Goal: Obtain resource: Download file/media

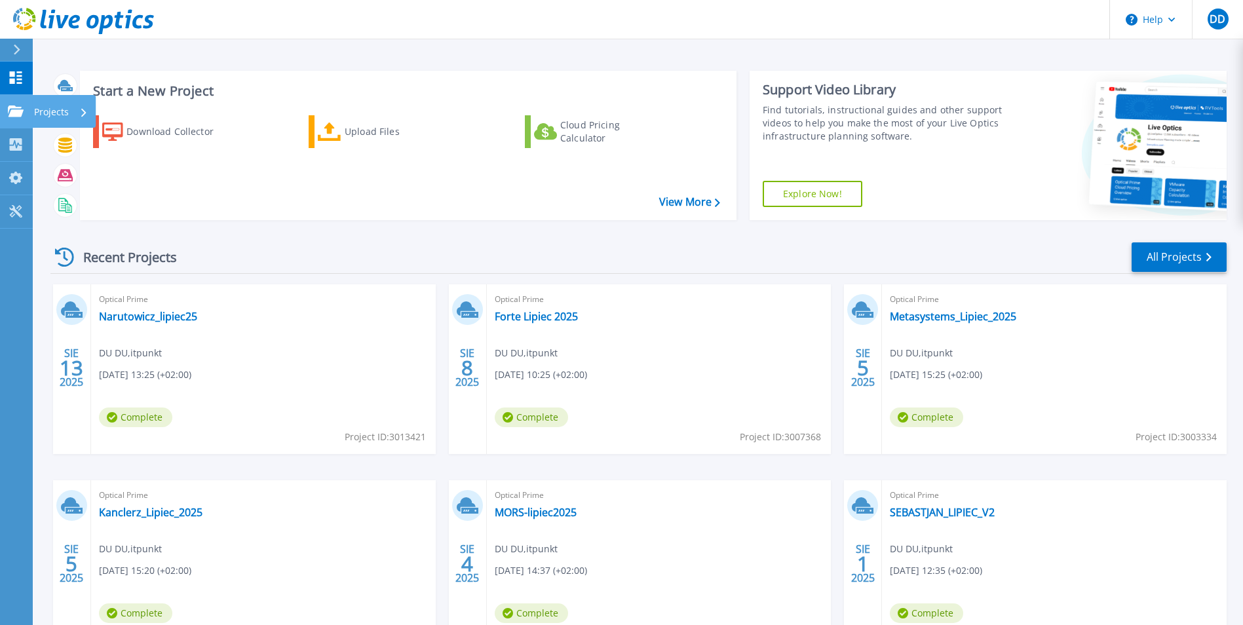
click at [22, 116] on icon at bounding box center [16, 110] width 16 height 11
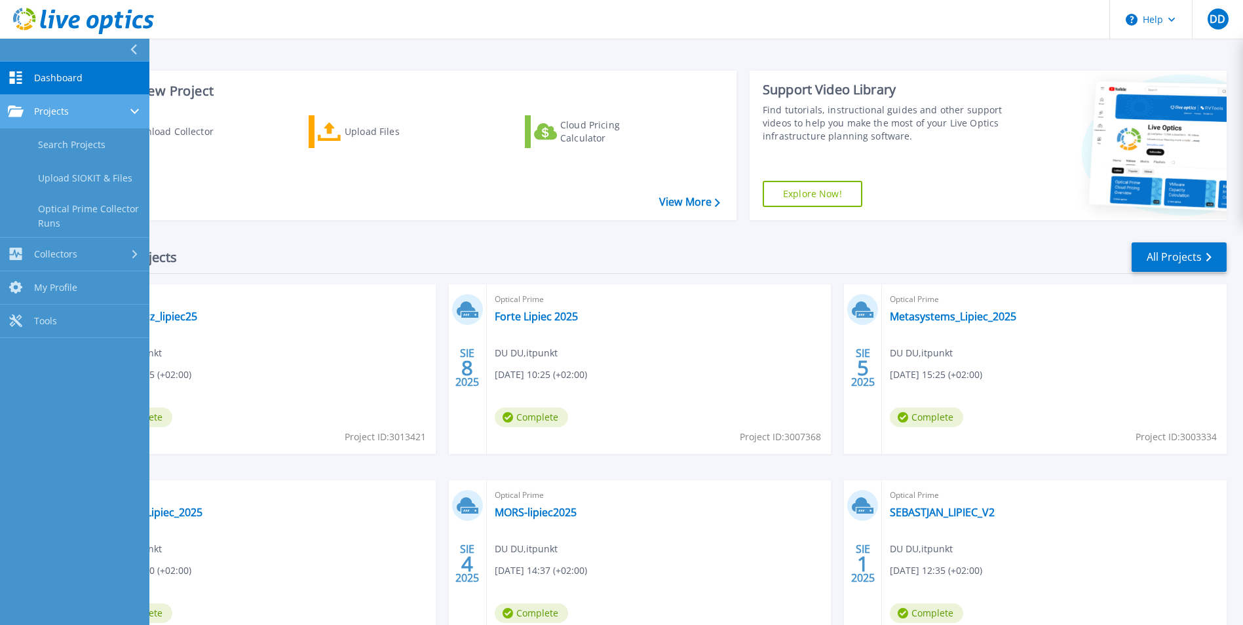
click at [54, 114] on span "Projects" at bounding box center [51, 111] width 35 height 12
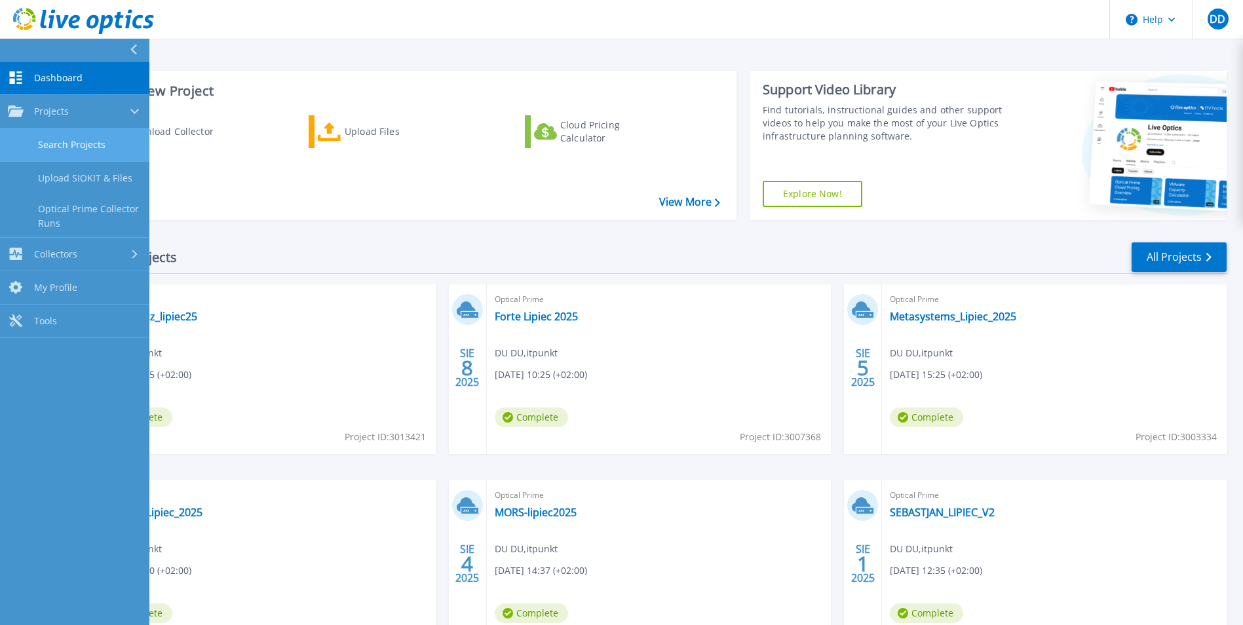
click at [113, 145] on link "Search Projects" at bounding box center [74, 144] width 149 height 33
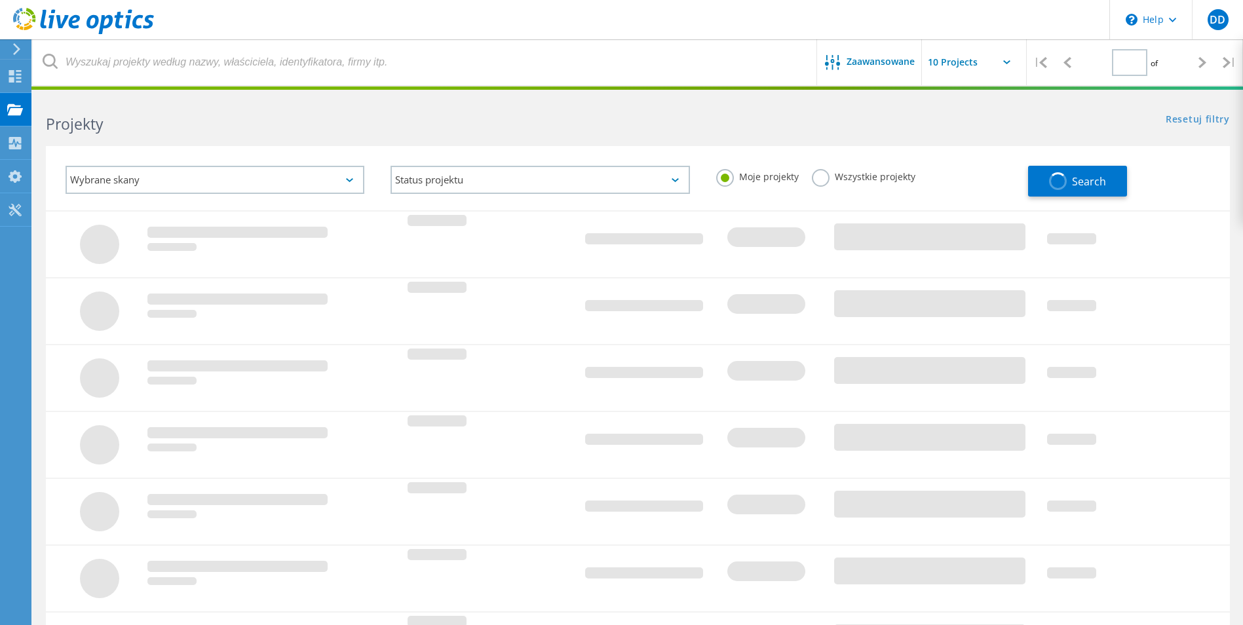
type input "1"
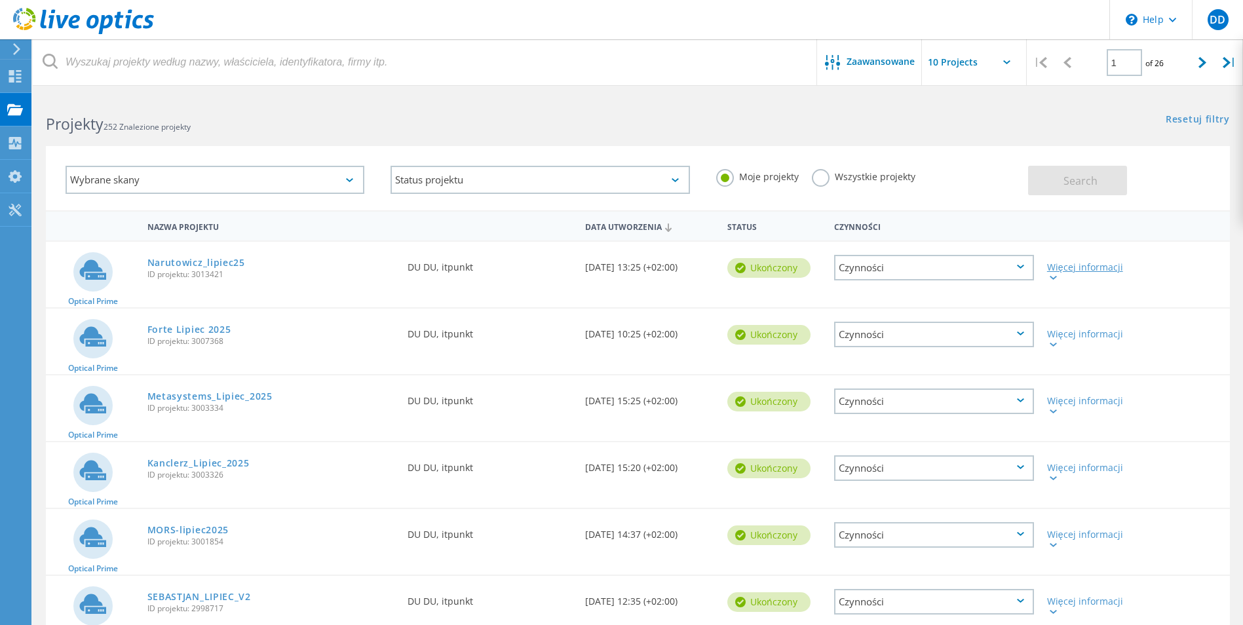
click at [1082, 268] on div "Więcej informacji" at bounding box center [1088, 272] width 82 height 18
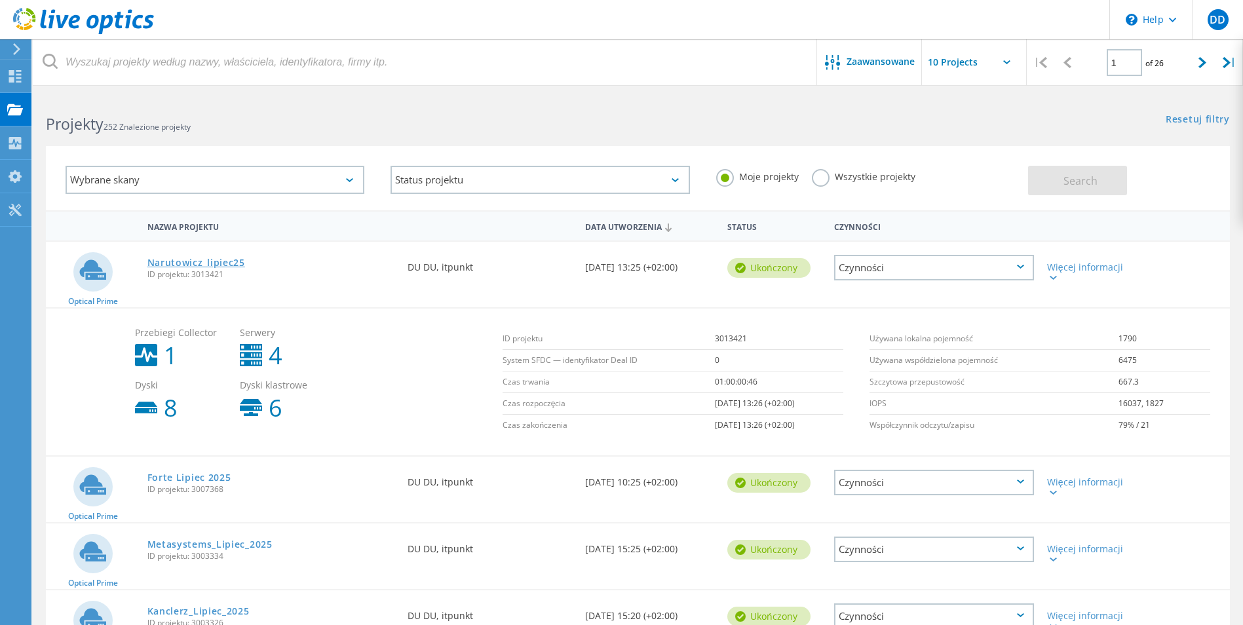
click at [173, 263] on link "Narutowicz_lipiec25" at bounding box center [196, 262] width 98 height 9
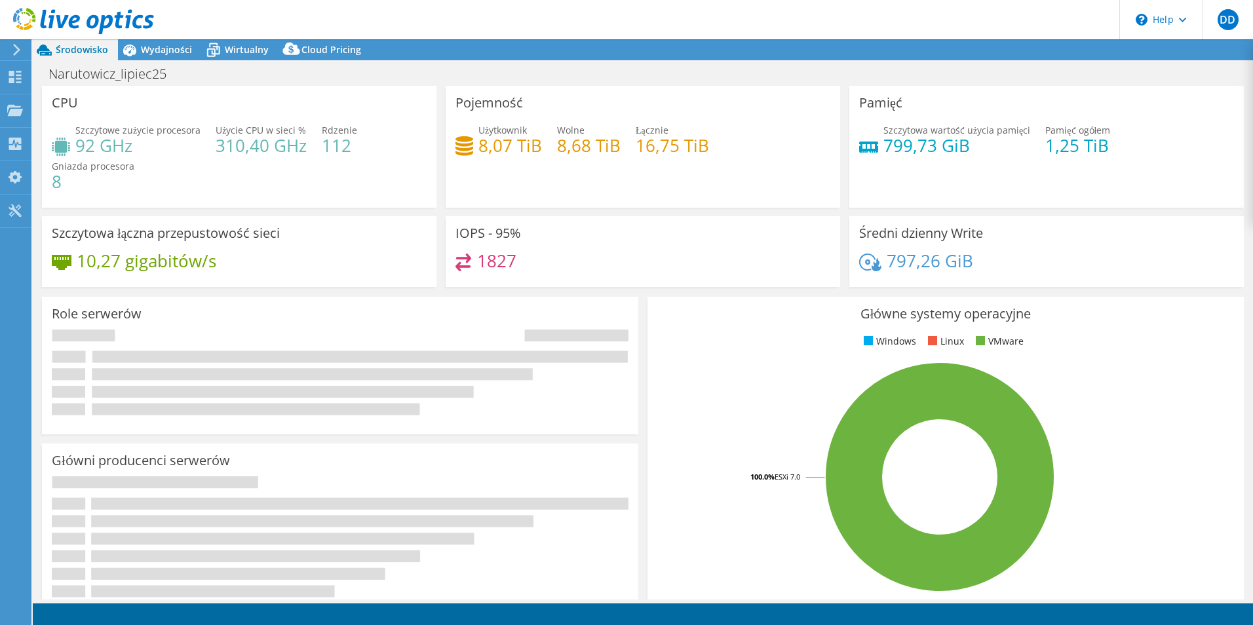
select select "USD"
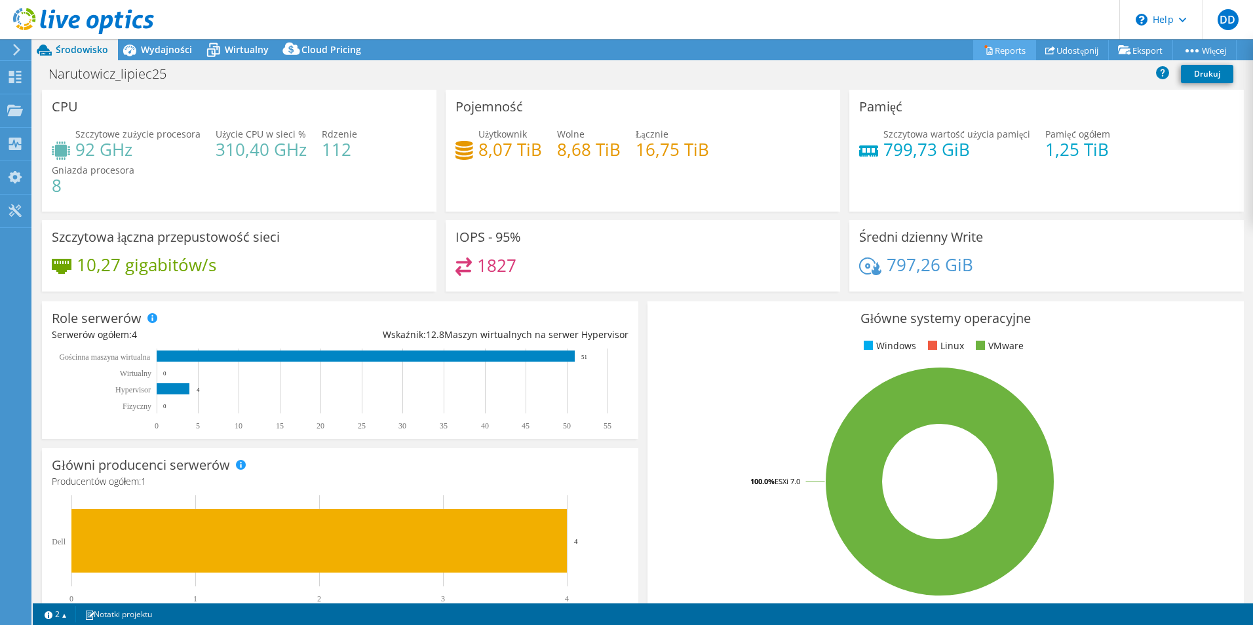
click at [996, 48] on link "Reports" at bounding box center [1004, 50] width 63 height 20
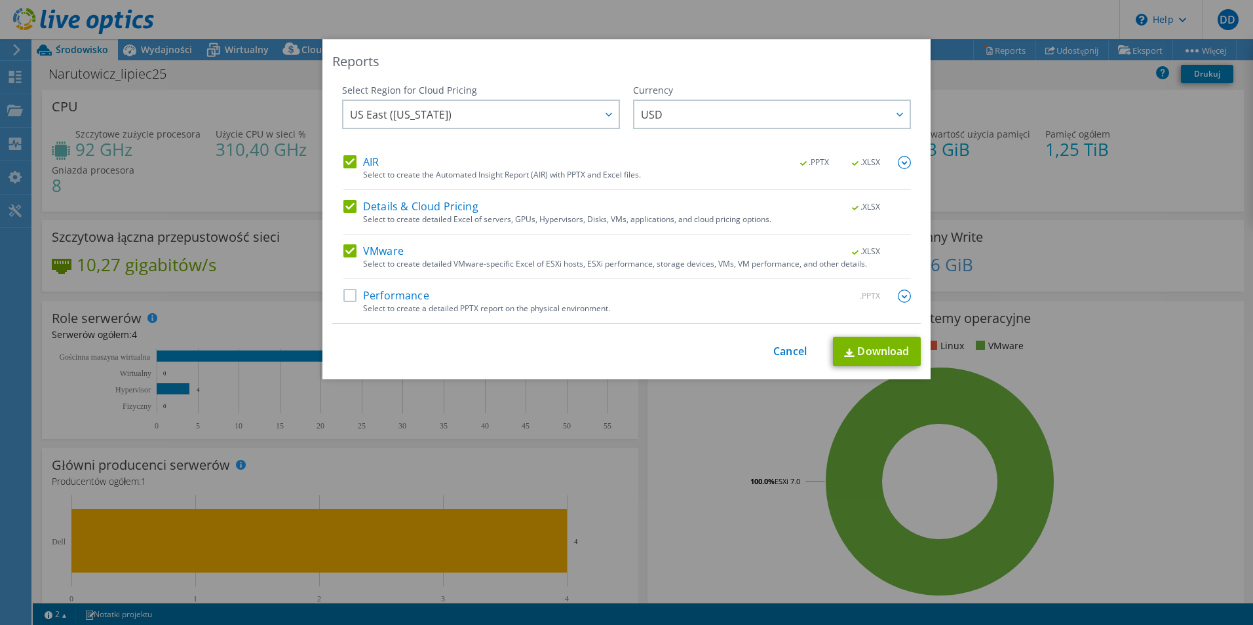
click at [385, 251] on label "VMware" at bounding box center [373, 251] width 60 height 13
click at [0, 0] on input "VMware" at bounding box center [0, 0] width 0 height 0
click at [389, 303] on label "Performance" at bounding box center [386, 296] width 86 height 13
click at [0, 0] on input "Performance" at bounding box center [0, 0] width 0 height 0
click at [365, 246] on label "VMware" at bounding box center [373, 251] width 60 height 13
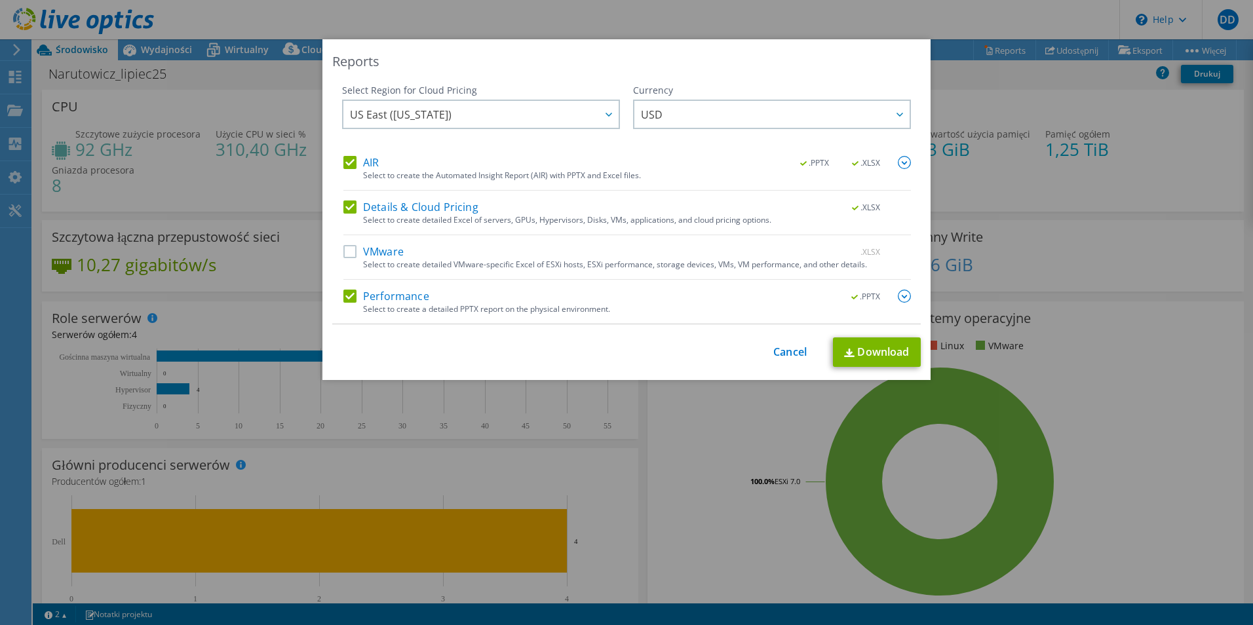
click at [0, 0] on input "VMware" at bounding box center [0, 0] width 0 height 0
click at [903, 295] on img at bounding box center [904, 296] width 13 height 13
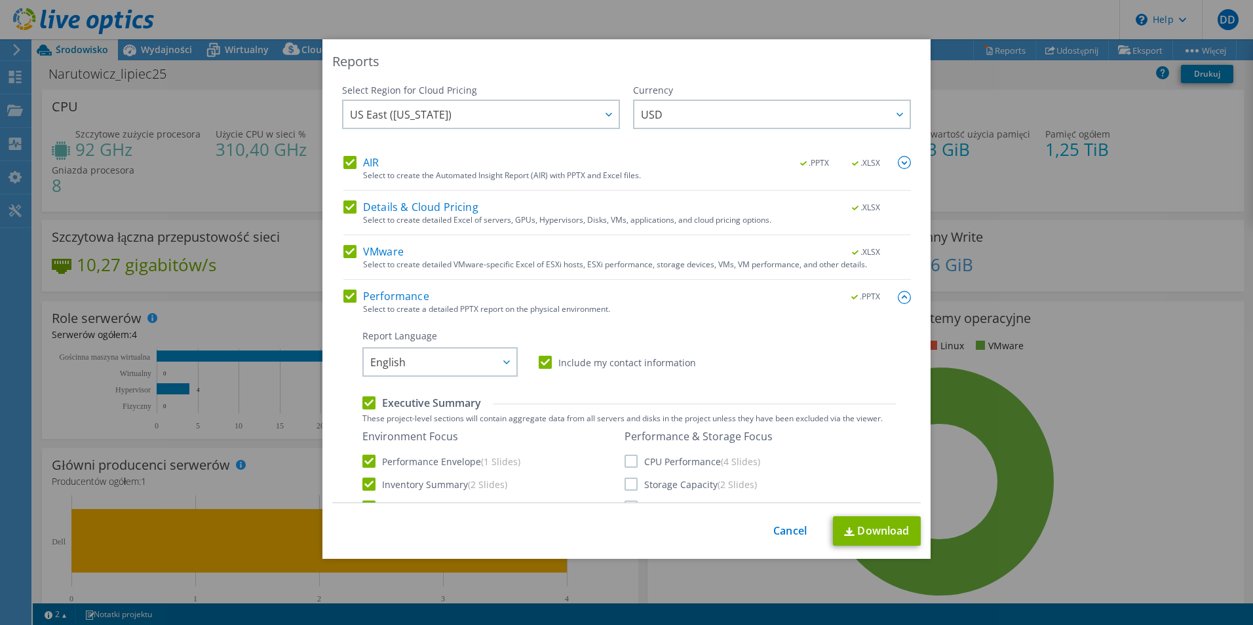
click at [898, 298] on img at bounding box center [904, 297] width 13 height 13
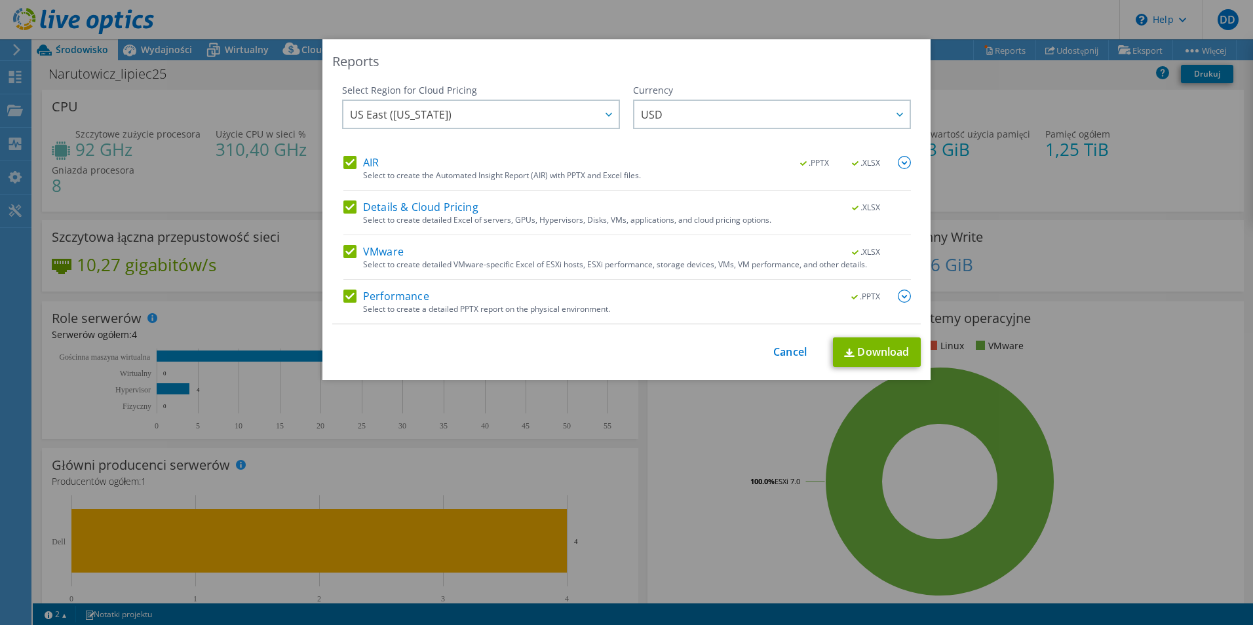
click at [898, 161] on img at bounding box center [904, 162] width 13 height 13
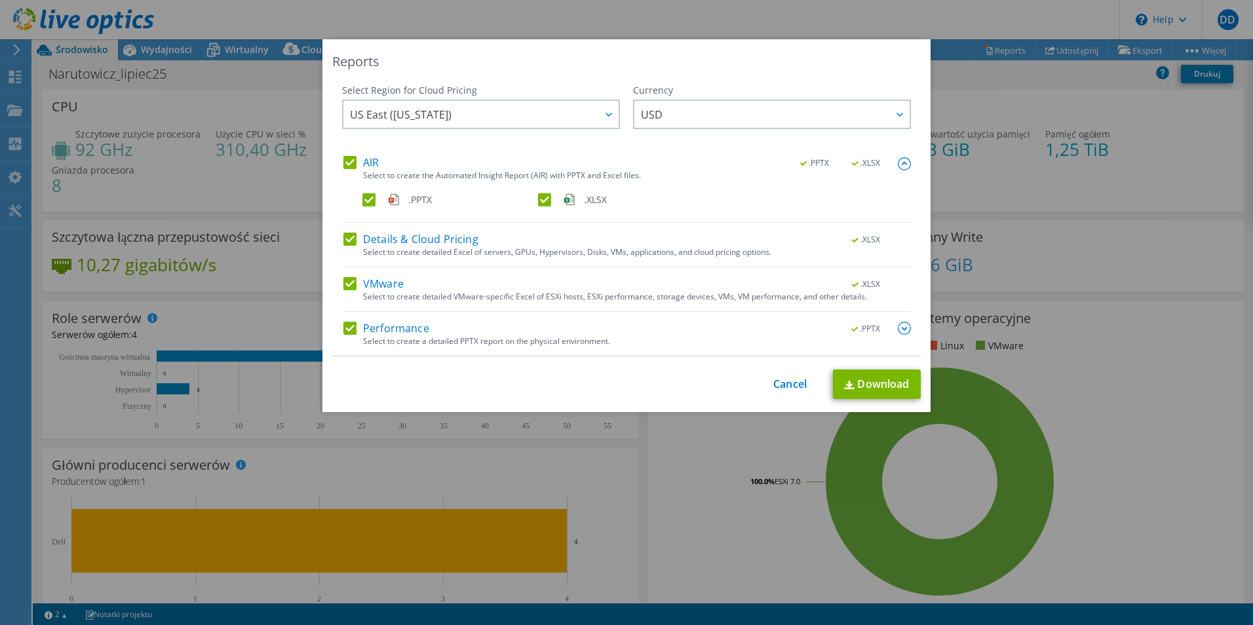
click at [898, 160] on img at bounding box center [904, 163] width 13 height 13
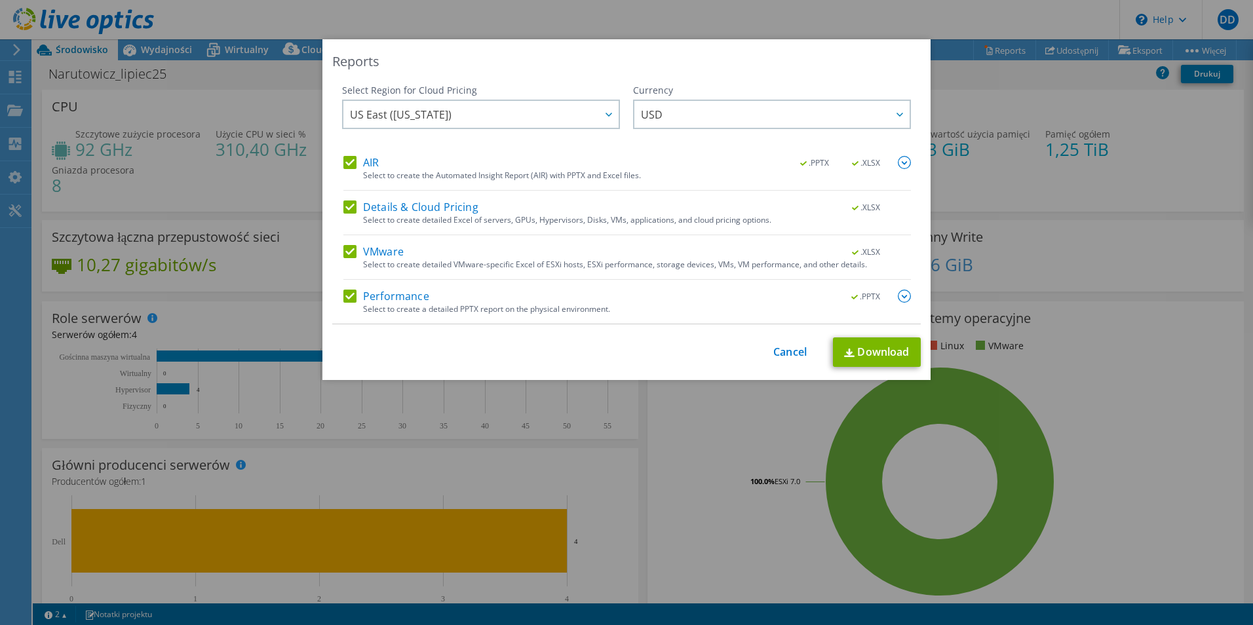
click at [900, 295] on img at bounding box center [904, 296] width 13 height 13
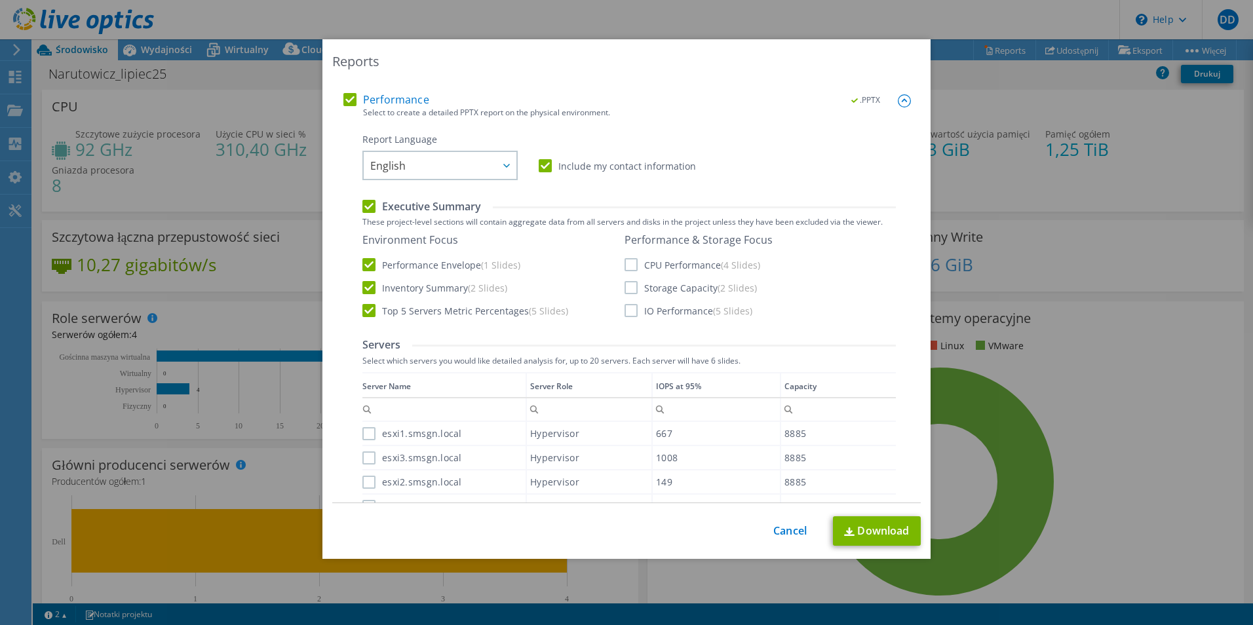
scroll to position [66, 0]
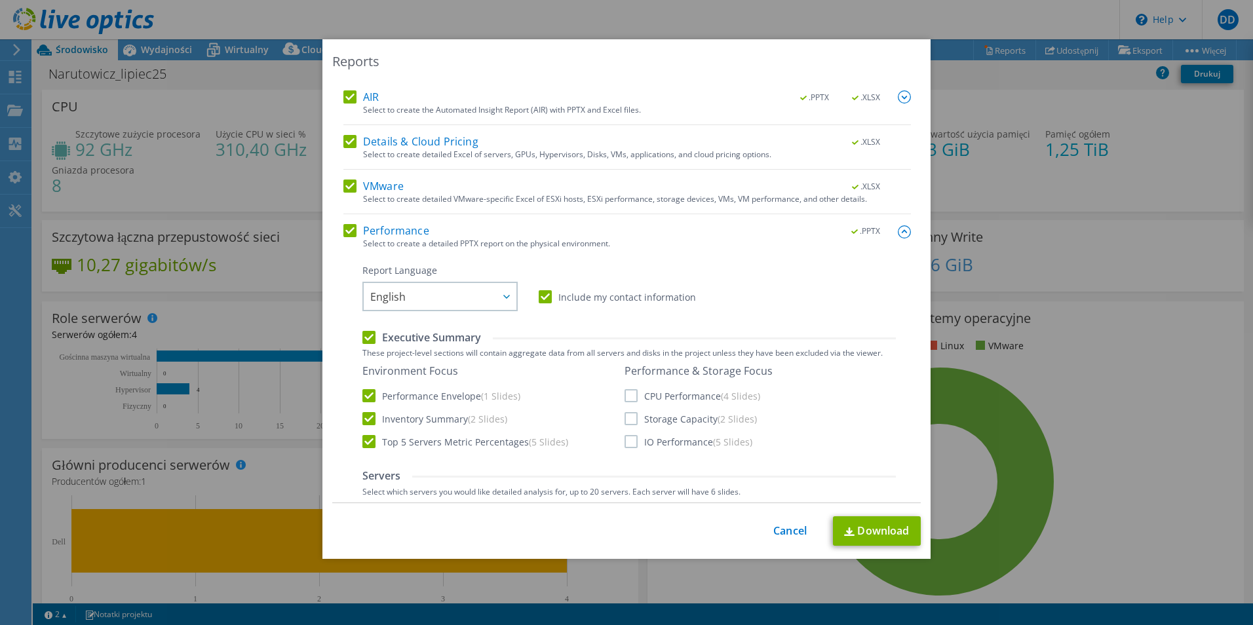
click at [632, 396] on label "CPU Performance (4 Slides)" at bounding box center [692, 395] width 136 height 13
click at [0, 0] on input "CPU Performance (4 Slides)" at bounding box center [0, 0] width 0 height 0
click at [627, 422] on label "Storage Capacity (2 Slides)" at bounding box center [690, 418] width 132 height 13
click at [0, 0] on input "Storage Capacity (2 Slides)" at bounding box center [0, 0] width 0 height 0
click at [626, 446] on label "IO Performance (5 Slides)" at bounding box center [688, 441] width 128 height 13
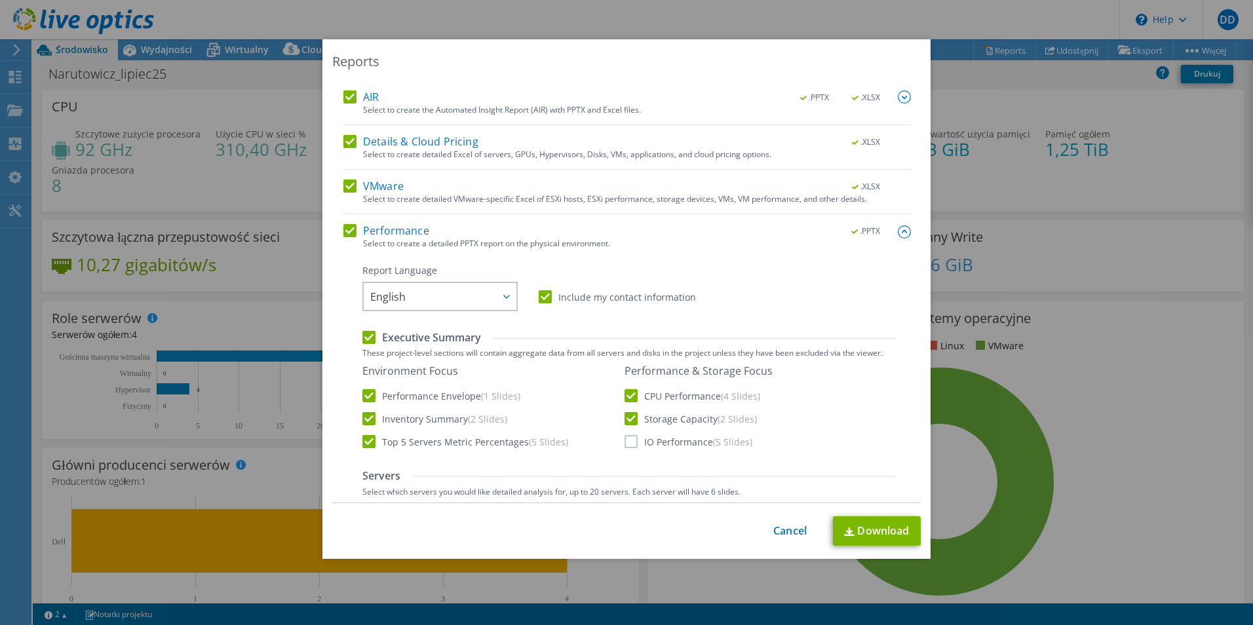
click at [0, 0] on input "IO Performance (5 Slides)" at bounding box center [0, 0] width 0 height 0
click at [898, 235] on img at bounding box center [904, 231] width 13 height 13
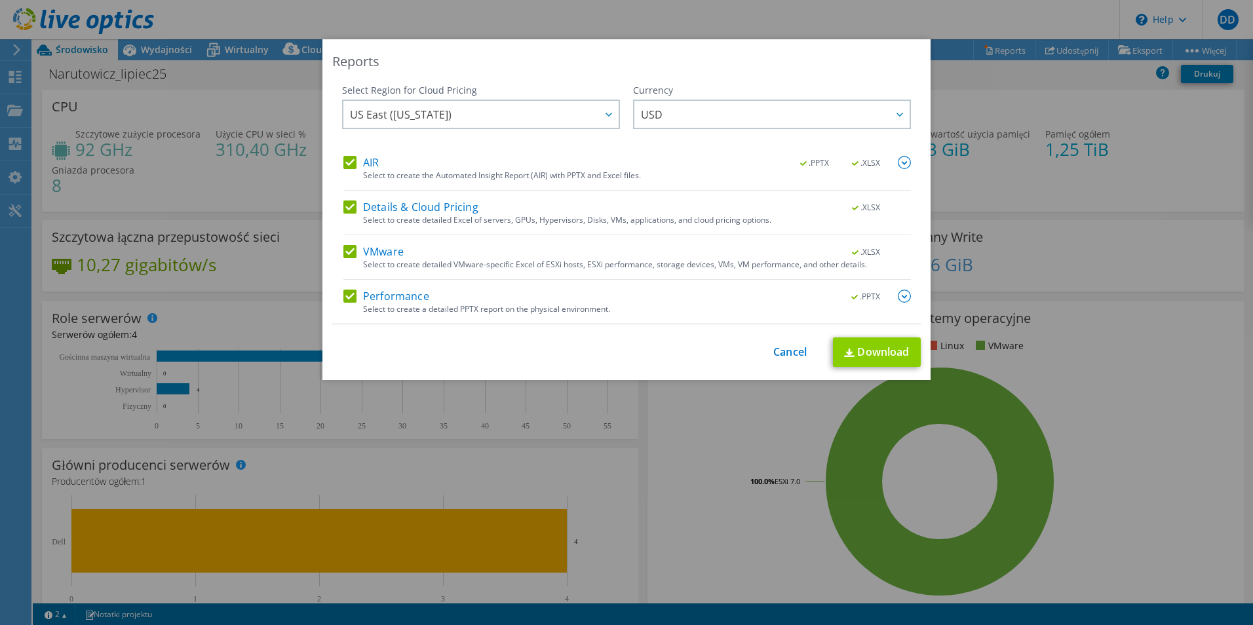
scroll to position [0, 0]
click at [869, 354] on link "Download" at bounding box center [877, 351] width 88 height 29
